Goal: Task Accomplishment & Management: Use online tool/utility

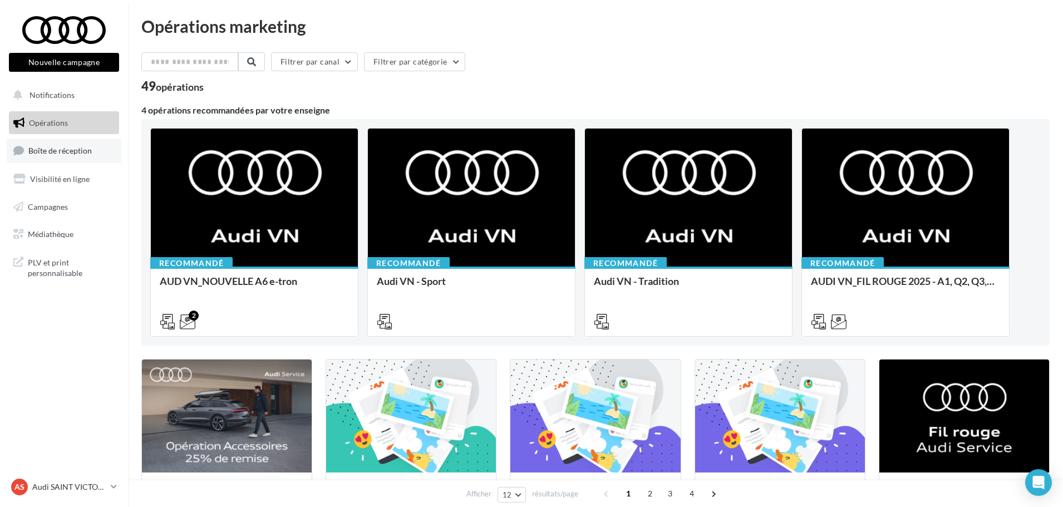
click at [67, 150] on span "Boîte de réception" at bounding box center [59, 150] width 63 height 9
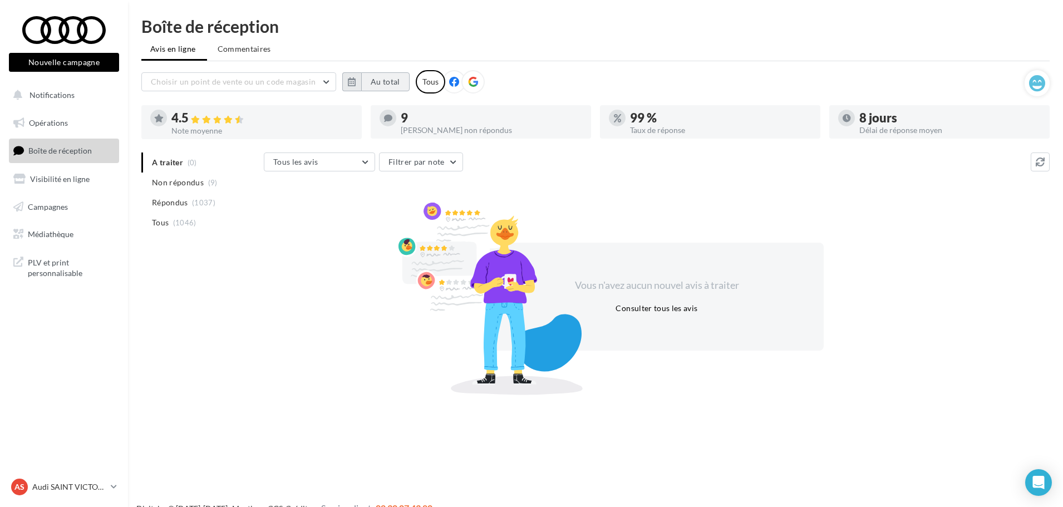
click at [395, 80] on button "Au total" at bounding box center [385, 81] width 48 height 19
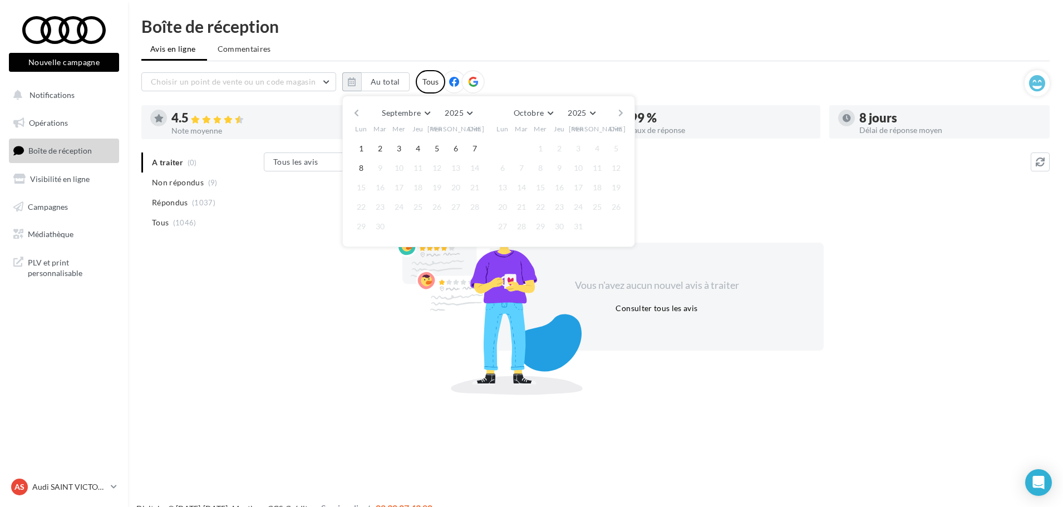
click at [361, 116] on button "button" at bounding box center [356, 113] width 9 height 16
click at [360, 116] on button "button" at bounding box center [356, 113] width 9 height 16
click at [359, 116] on button "button" at bounding box center [356, 113] width 9 height 16
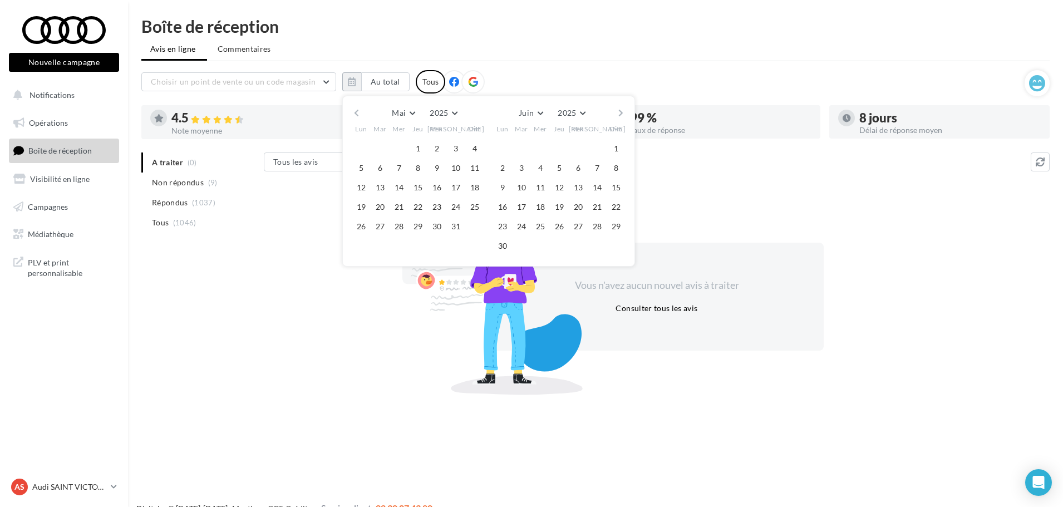
click at [359, 116] on button "button" at bounding box center [356, 113] width 9 height 16
click at [379, 145] on button "1" at bounding box center [380, 148] width 17 height 17
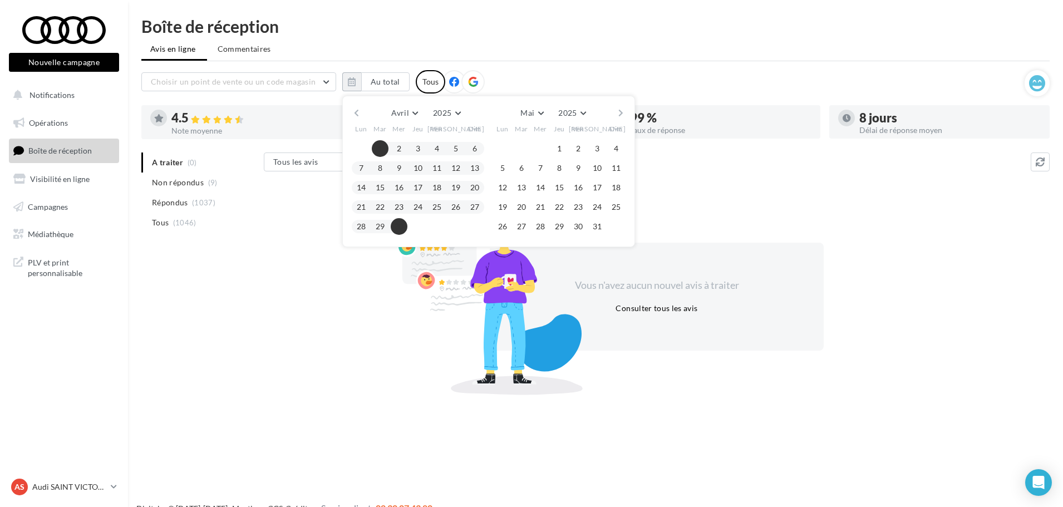
click at [402, 225] on button "30" at bounding box center [399, 226] width 17 height 17
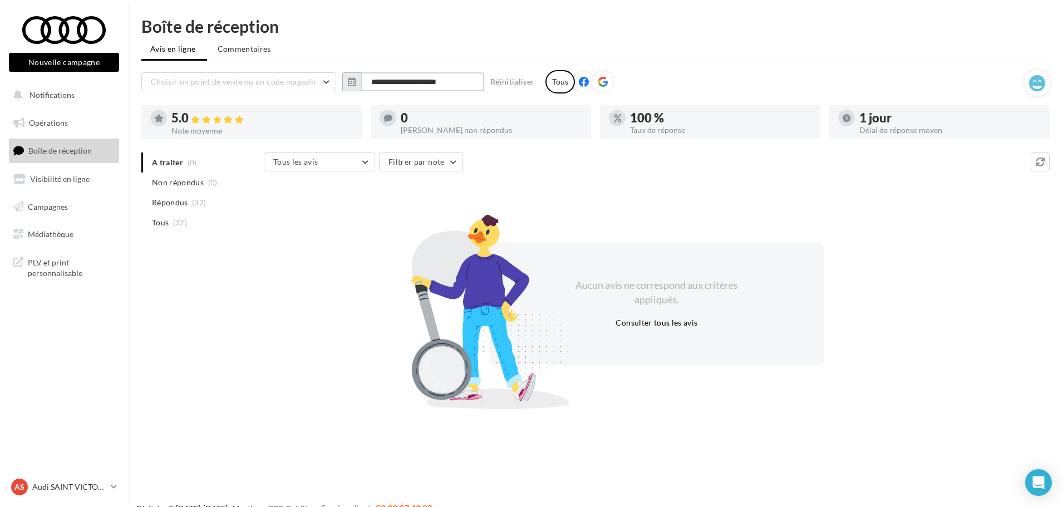
click at [409, 82] on input "**********" at bounding box center [422, 81] width 123 height 19
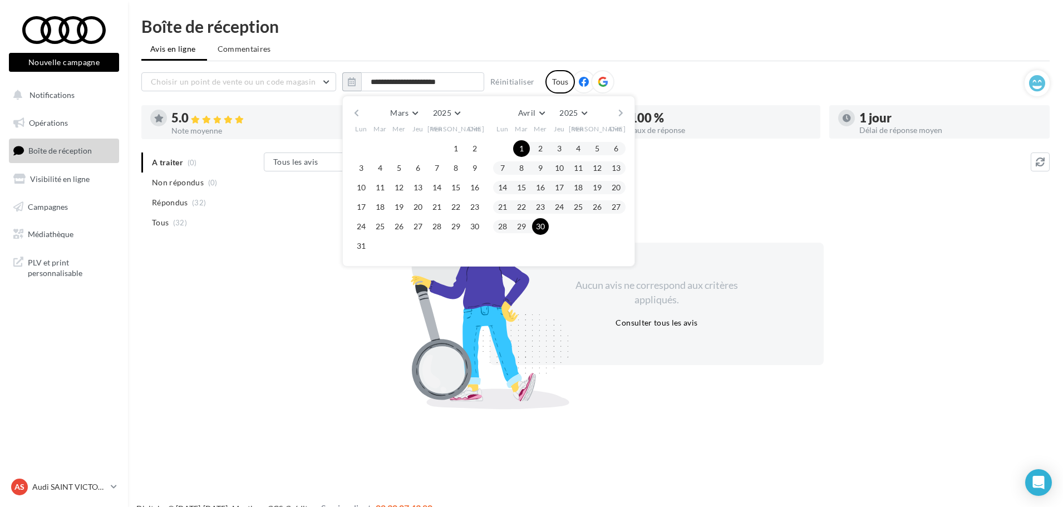
click at [620, 114] on button "button" at bounding box center [620, 113] width 9 height 16
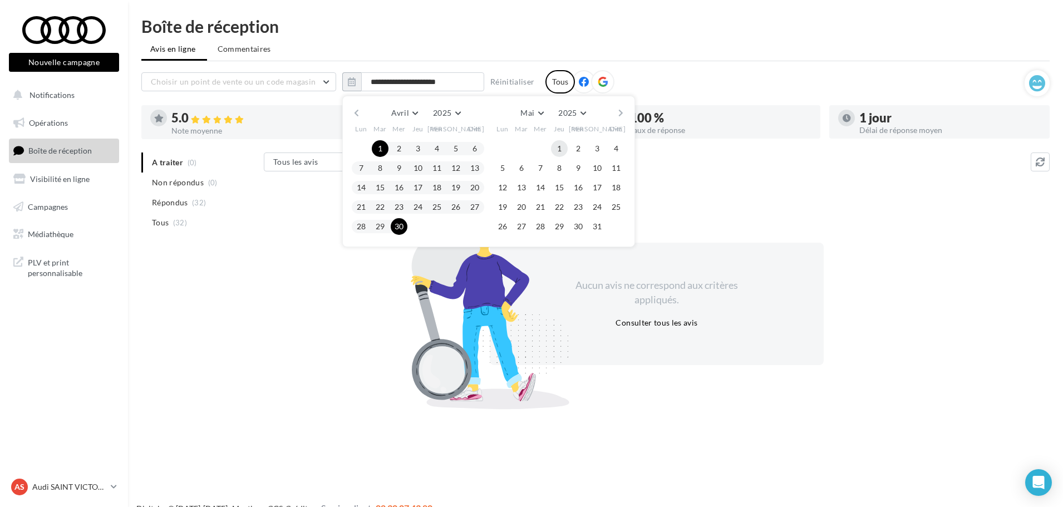
click at [565, 146] on button "1" at bounding box center [559, 148] width 17 height 17
click at [599, 225] on button "31" at bounding box center [597, 226] width 17 height 17
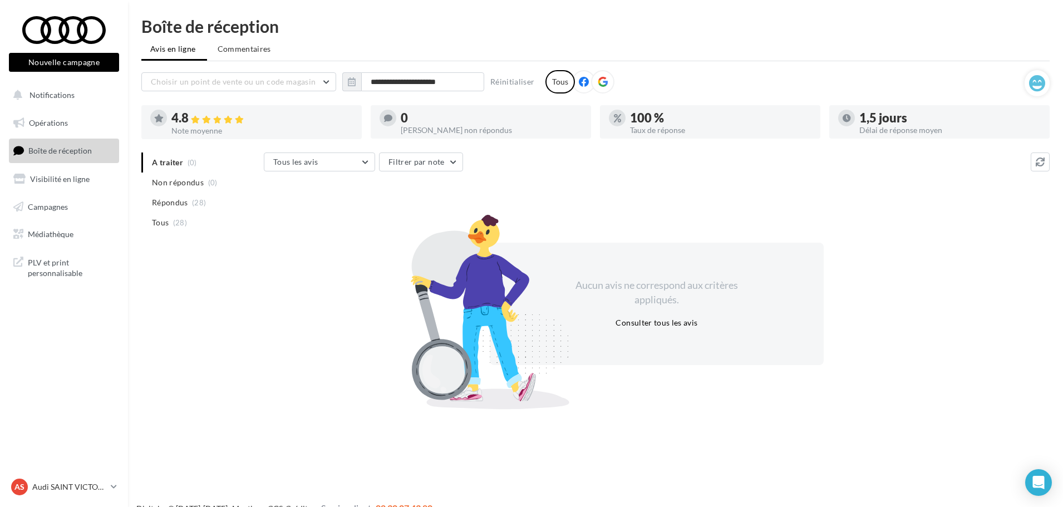
click at [415, 67] on div "**********" at bounding box center [595, 211] width 935 height 387
click at [422, 83] on input "**********" at bounding box center [422, 81] width 123 height 19
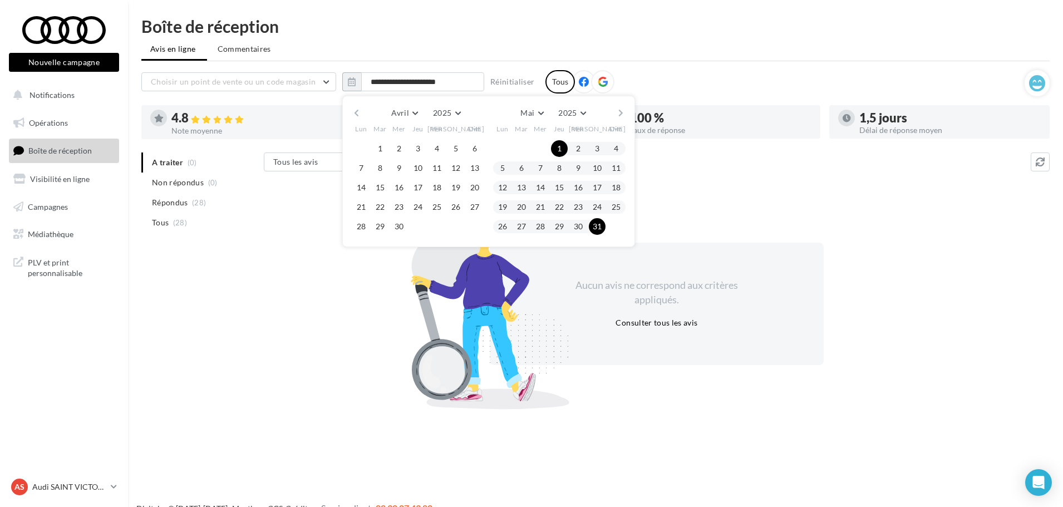
click at [623, 111] on button "button" at bounding box center [620, 113] width 9 height 16
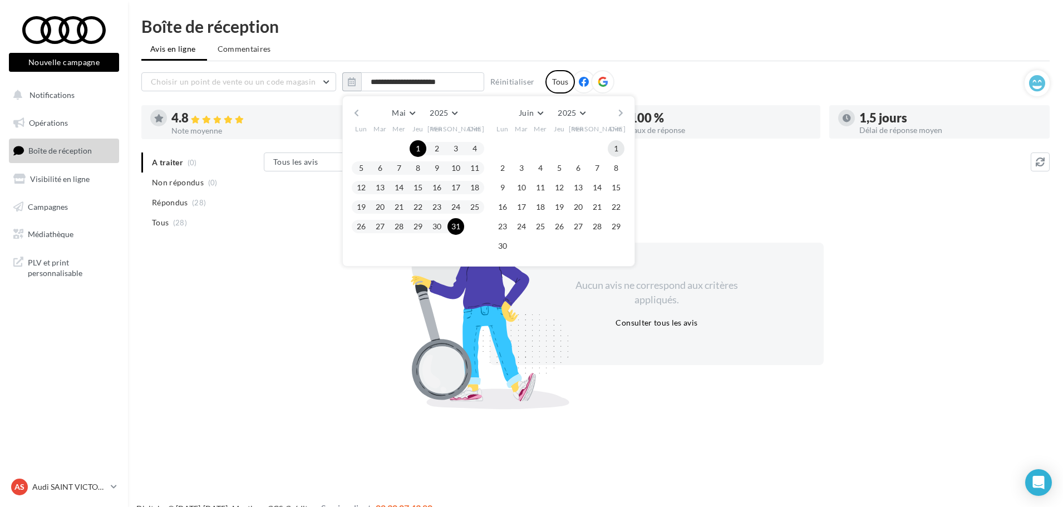
drag, startPoint x: 613, startPoint y: 141, endPoint x: 608, endPoint y: 145, distance: 6.8
click at [614, 141] on button "1" at bounding box center [616, 148] width 17 height 17
click at [505, 247] on button "30" at bounding box center [502, 246] width 17 height 17
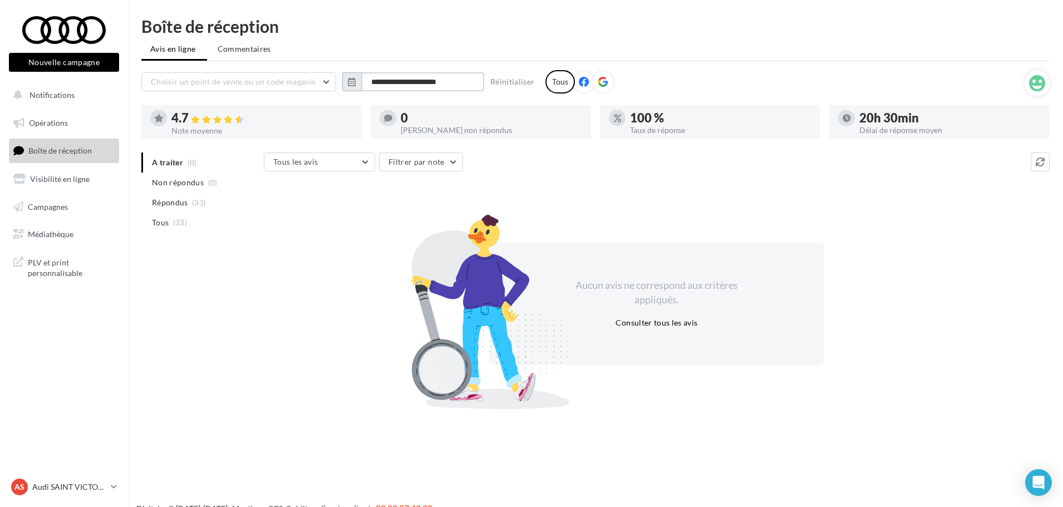
click at [427, 79] on input "**********" at bounding box center [422, 81] width 123 height 19
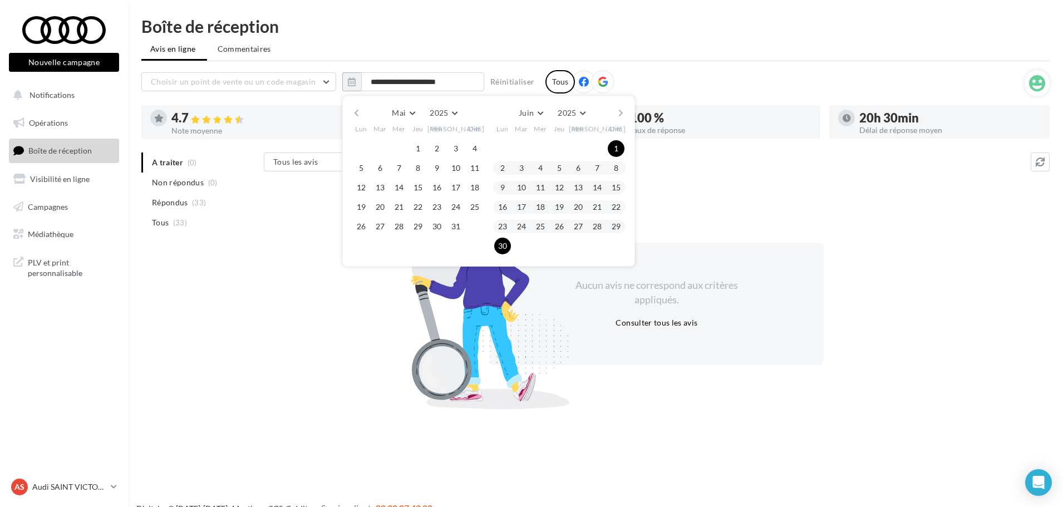
click at [628, 109] on div "Mai Janvier Février Mars Avril Mai Juin Juillet Août Septembre Octobre Novembre…" at bounding box center [488, 181] width 293 height 171
click at [621, 112] on button "button" at bounding box center [620, 113] width 9 height 16
click at [524, 146] on button "1" at bounding box center [521, 148] width 17 height 17
click at [560, 225] on button "31" at bounding box center [559, 226] width 17 height 17
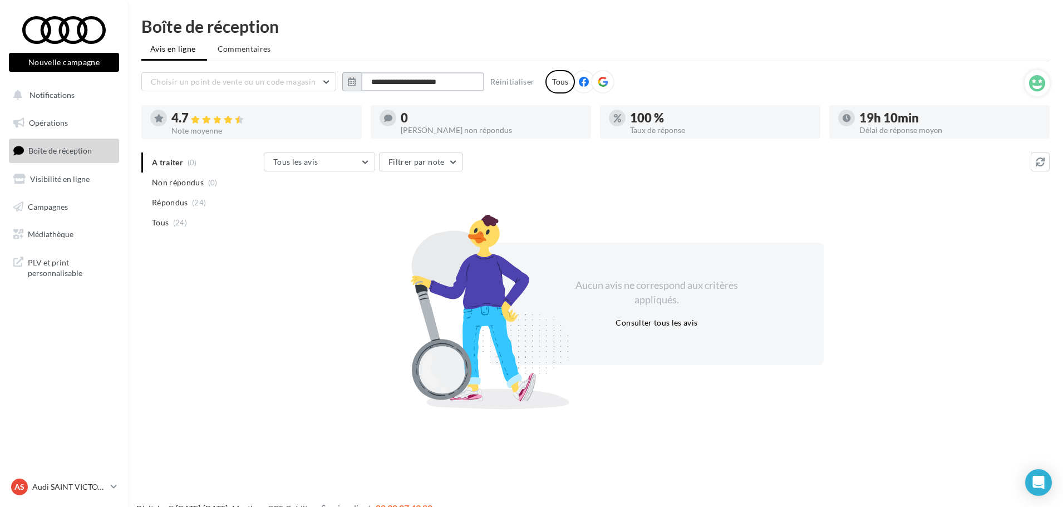
click at [430, 85] on input "**********" at bounding box center [422, 81] width 123 height 19
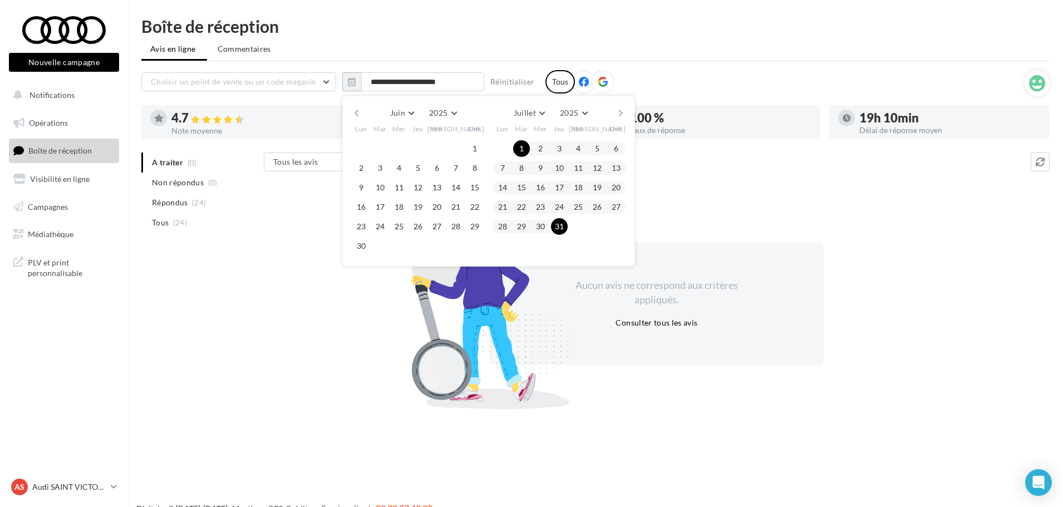
click at [627, 110] on div "Juin Janvier Février Mars Avril Mai Juin Juillet Août Septembre Octobre Novembr…" at bounding box center [488, 181] width 293 height 171
click at [622, 112] on button "button" at bounding box center [620, 113] width 9 height 16
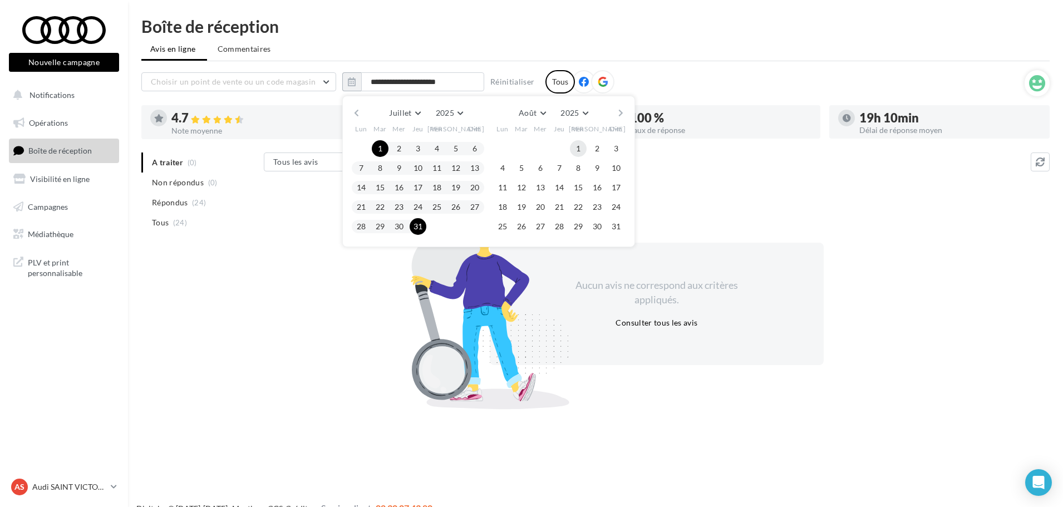
drag, startPoint x: 575, startPoint y: 145, endPoint x: 582, endPoint y: 151, distance: 8.3
click at [577, 145] on button "1" at bounding box center [578, 148] width 17 height 17
click at [622, 229] on button "31" at bounding box center [616, 226] width 17 height 17
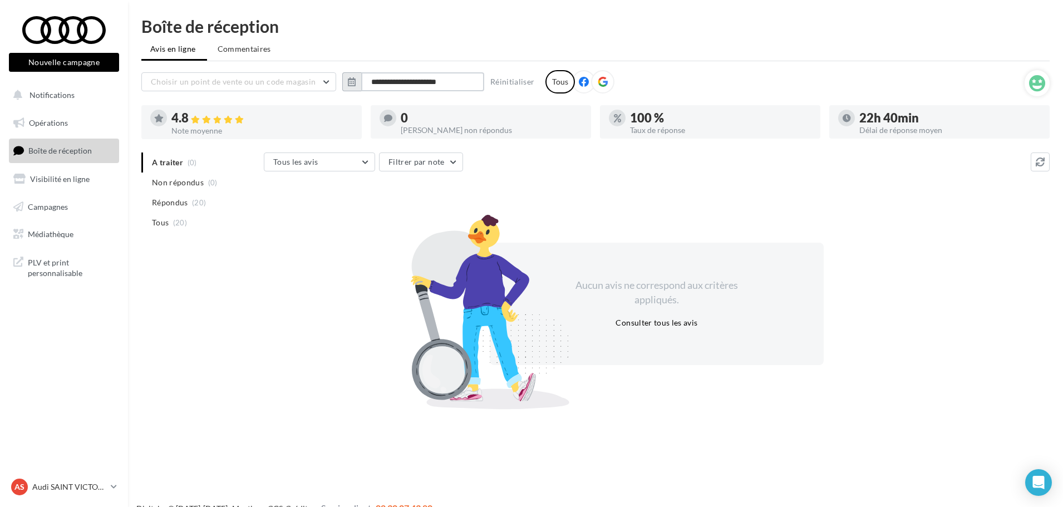
click at [437, 79] on input "**********" at bounding box center [422, 81] width 123 height 19
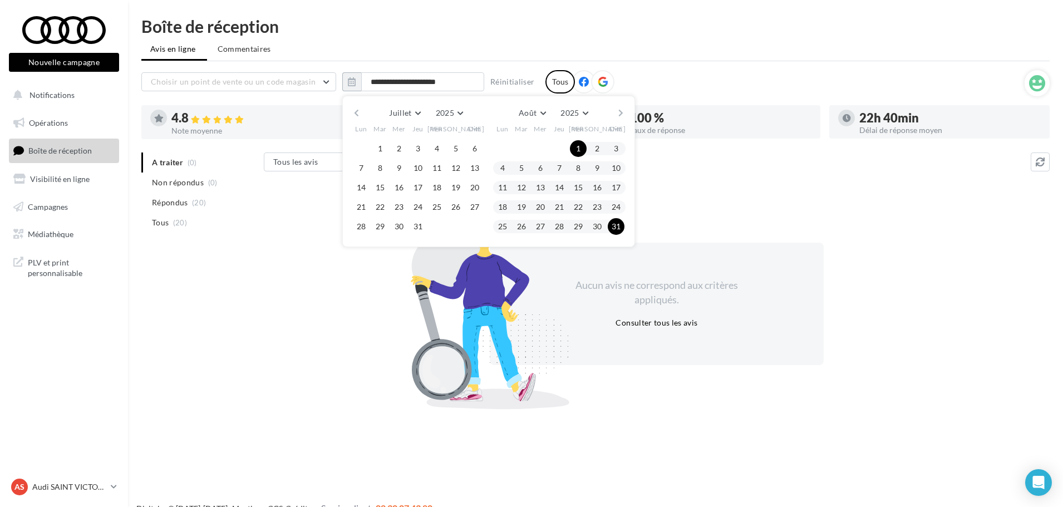
click at [626, 108] on div "Juillet Janvier Février Mars Avril Mai Juin Juillet Août Septembre Octobre Nove…" at bounding box center [488, 171] width 293 height 151
click at [621, 108] on button "button" at bounding box center [620, 113] width 9 height 16
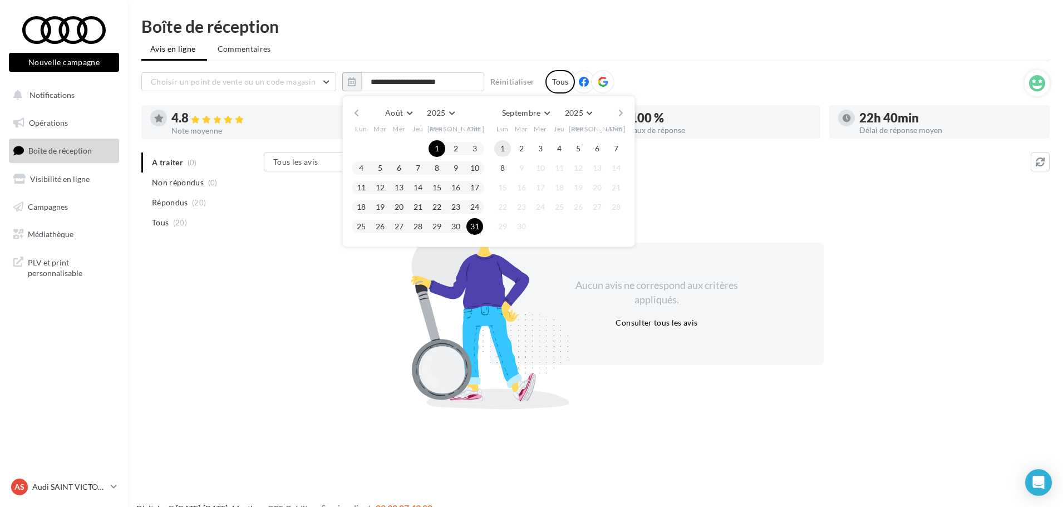
click at [505, 147] on button "1" at bounding box center [502, 148] width 17 height 17
click at [507, 164] on button "8" at bounding box center [502, 168] width 17 height 17
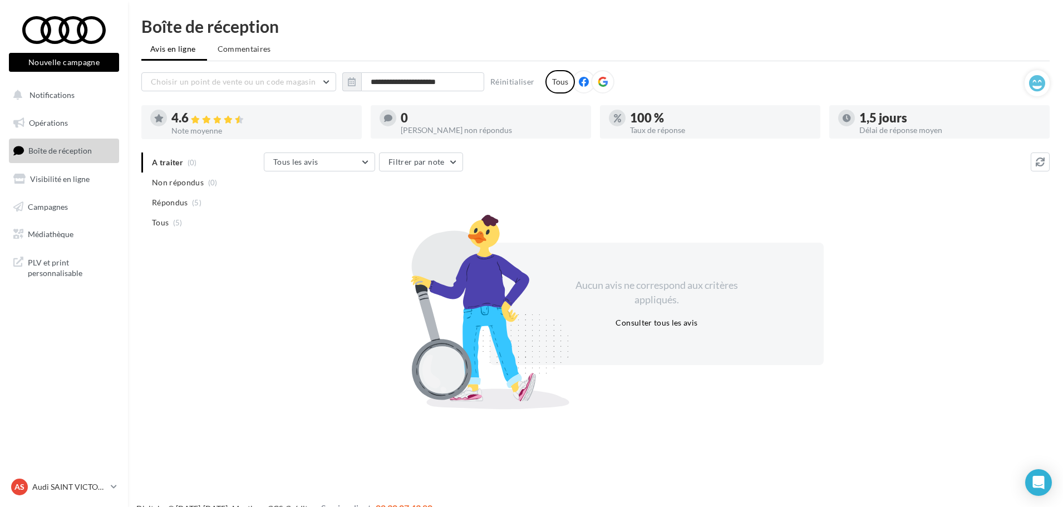
drag, startPoint x: 175, startPoint y: 219, endPoint x: 191, endPoint y: 225, distance: 17.3
click at [175, 219] on span "(5)" at bounding box center [177, 222] width 9 height 9
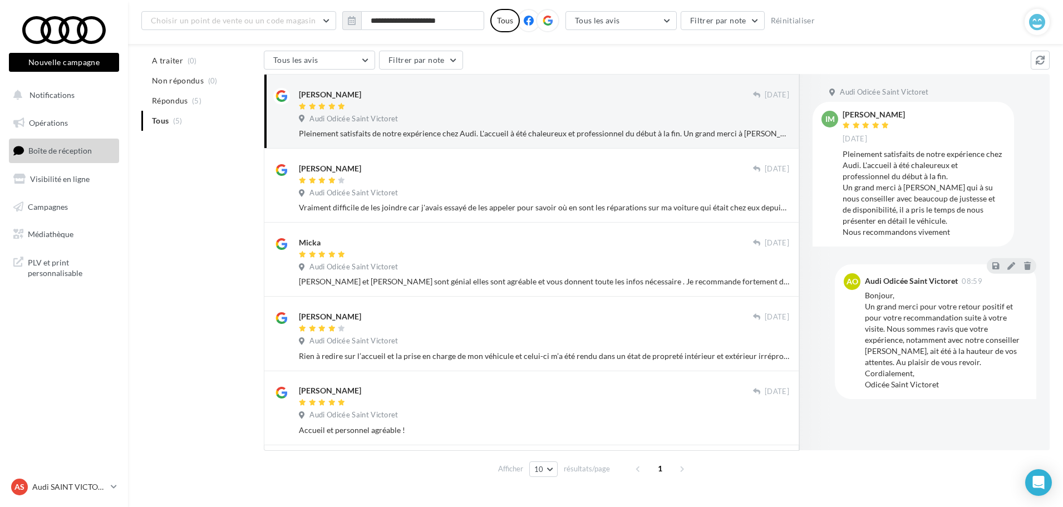
scroll to position [119, 0]
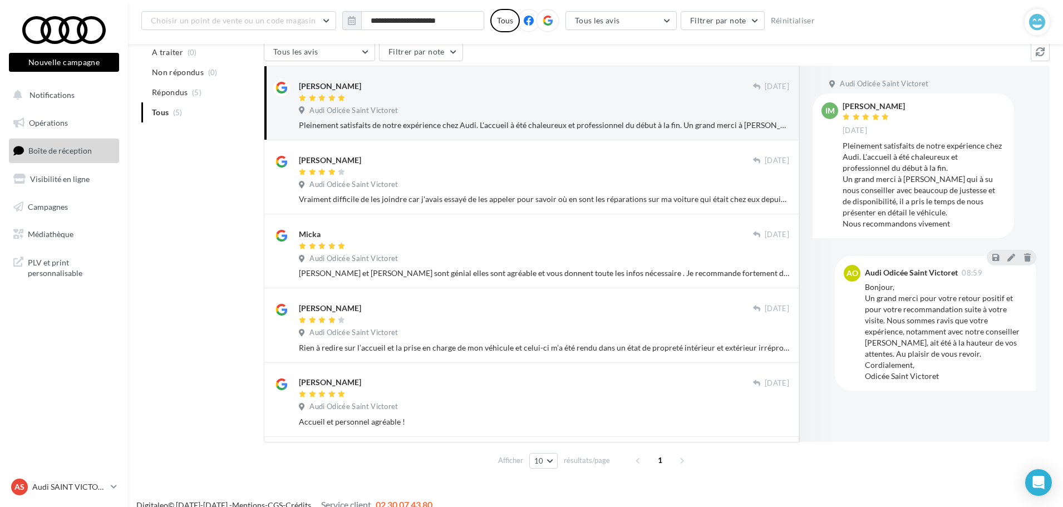
click at [219, 256] on div "A traiter (0) Non répondus (0) Répondus (5) Tous (5) Tous les avis Tous les avi…" at bounding box center [595, 257] width 908 height 431
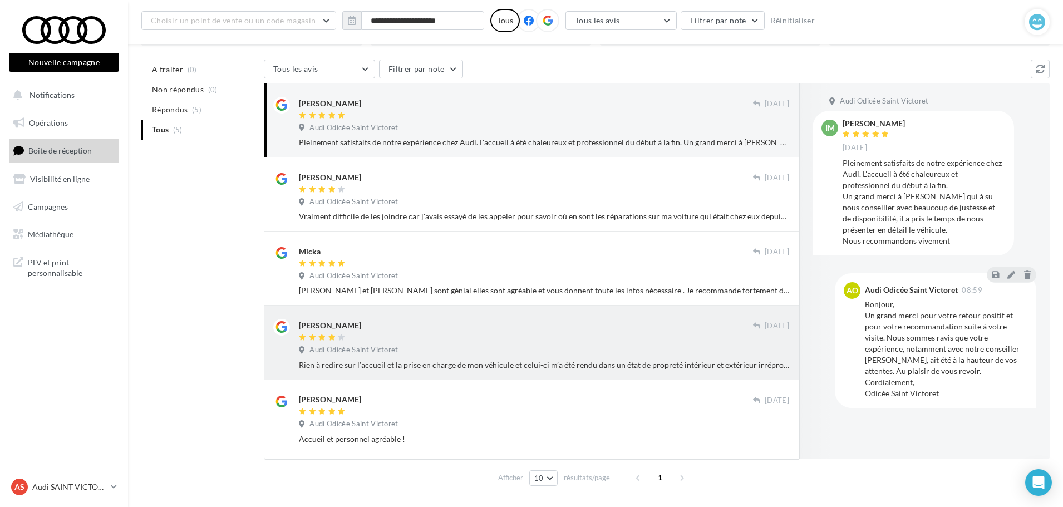
scroll to position [0, 0]
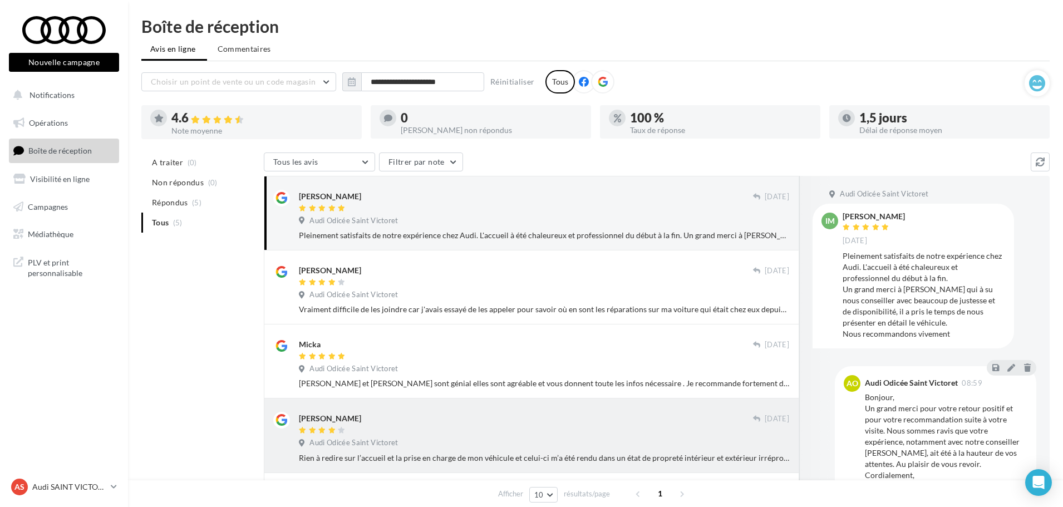
click at [668, 429] on div at bounding box center [526, 430] width 454 height 9
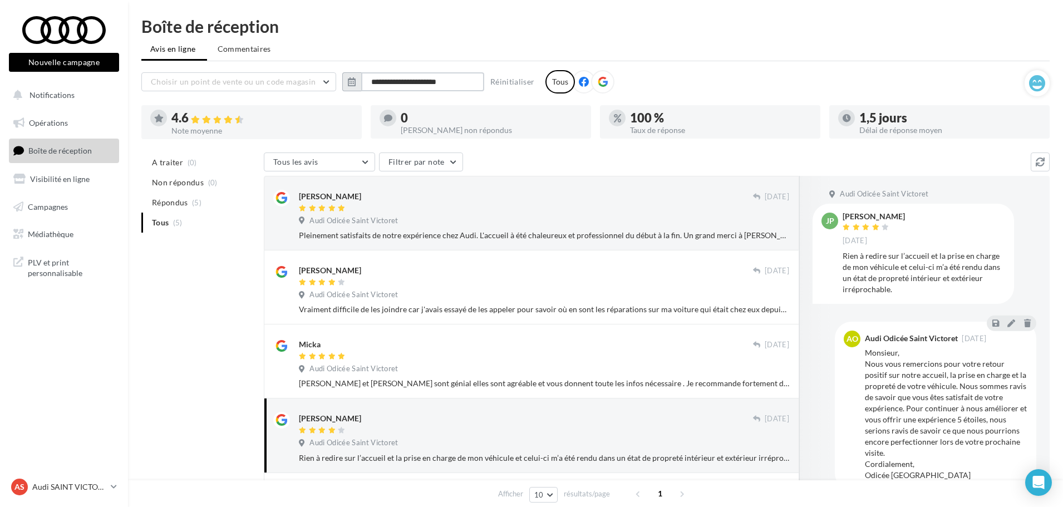
click at [404, 78] on input "**********" at bounding box center [422, 81] width 123 height 19
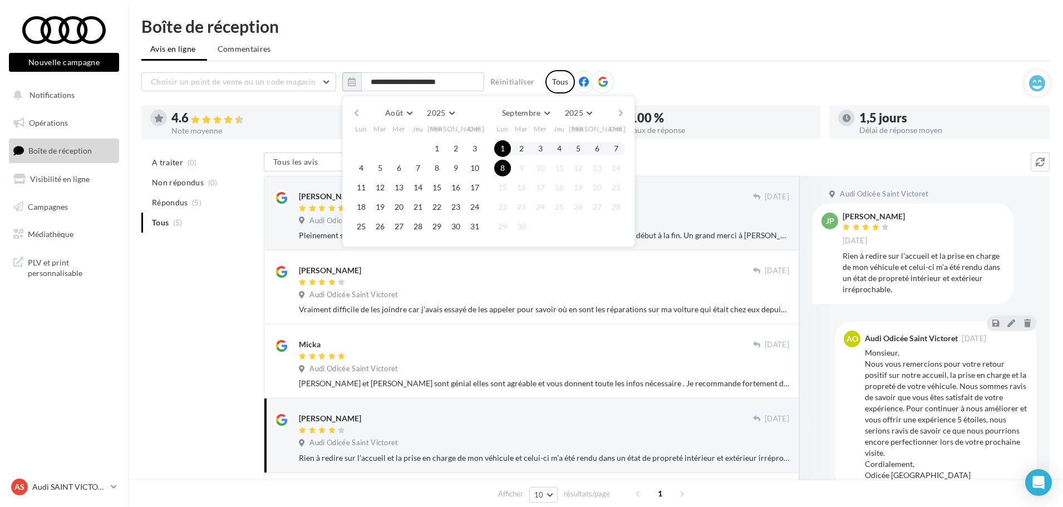
click at [352, 113] on button "button" at bounding box center [356, 113] width 9 height 16
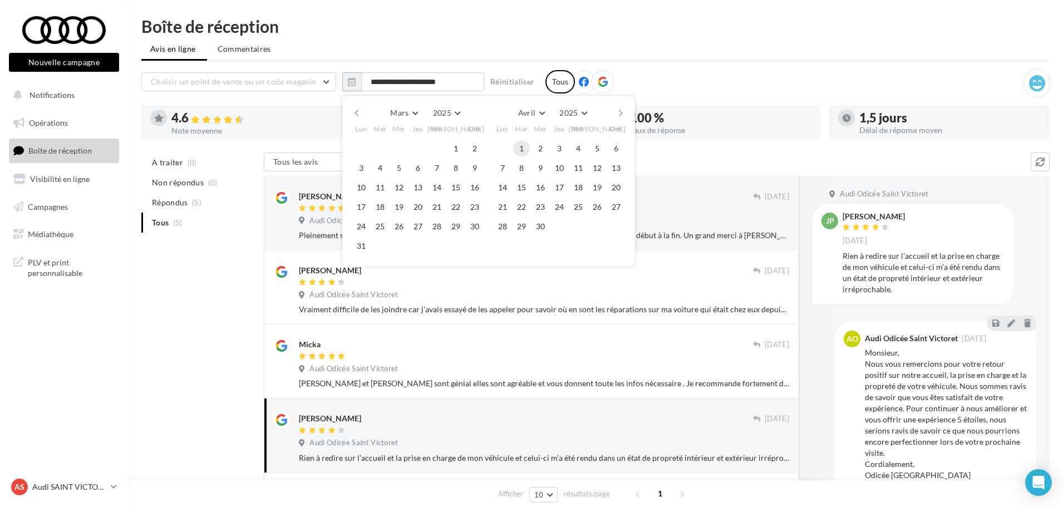
click at [526, 148] on button "1" at bounding box center [521, 148] width 17 height 17
click at [623, 112] on button "button" at bounding box center [620, 113] width 9 height 16
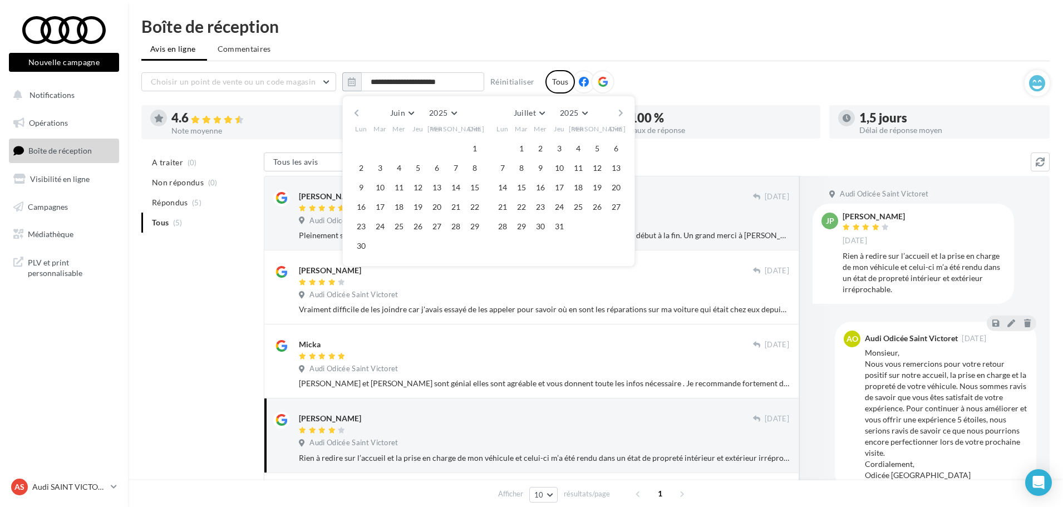
click at [621, 112] on button "button" at bounding box center [620, 113] width 9 height 16
click at [505, 168] on button "8" at bounding box center [502, 168] width 17 height 17
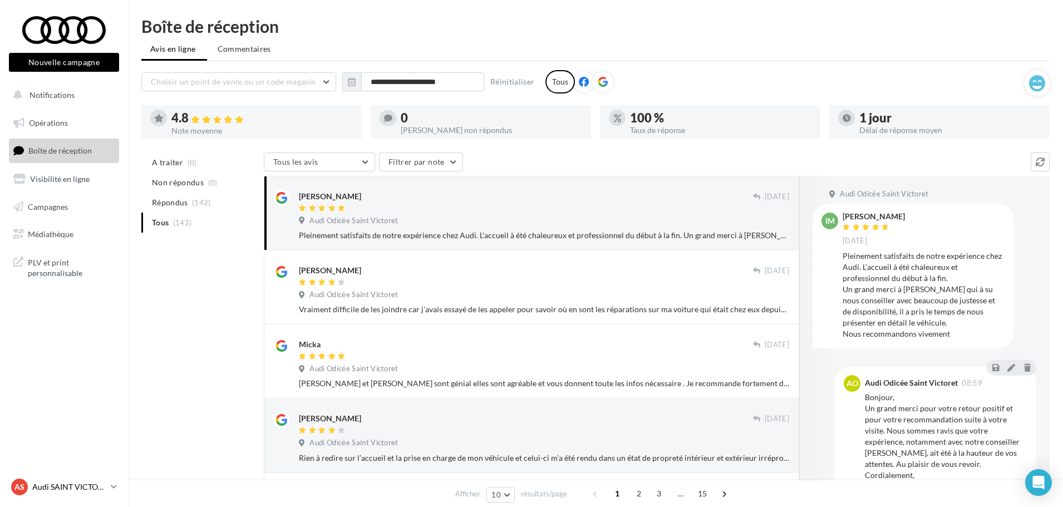
click at [114, 484] on icon at bounding box center [114, 486] width 6 height 9
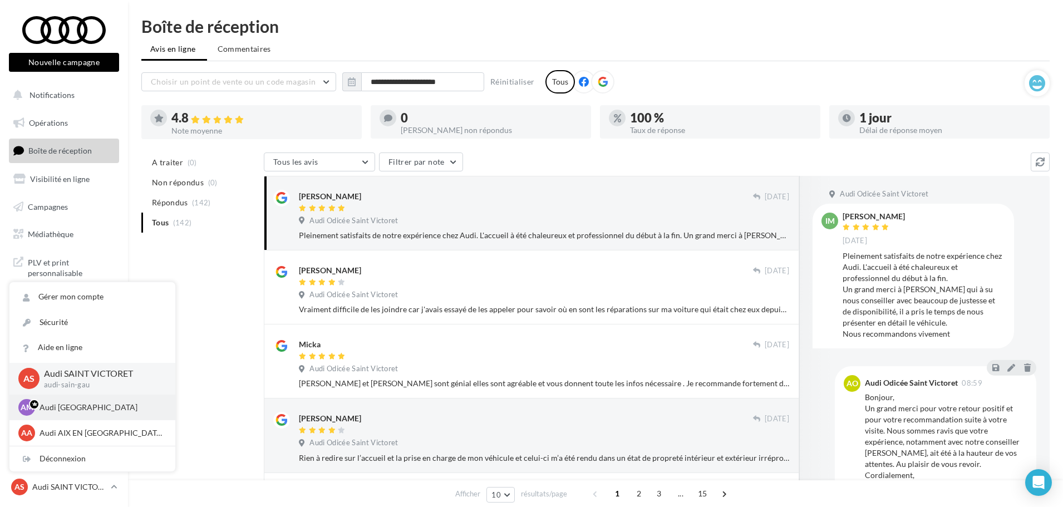
click at [83, 412] on p "Audi MARSEILLE" at bounding box center [101, 407] width 122 height 11
